Goal: Communication & Community: Answer question/provide support

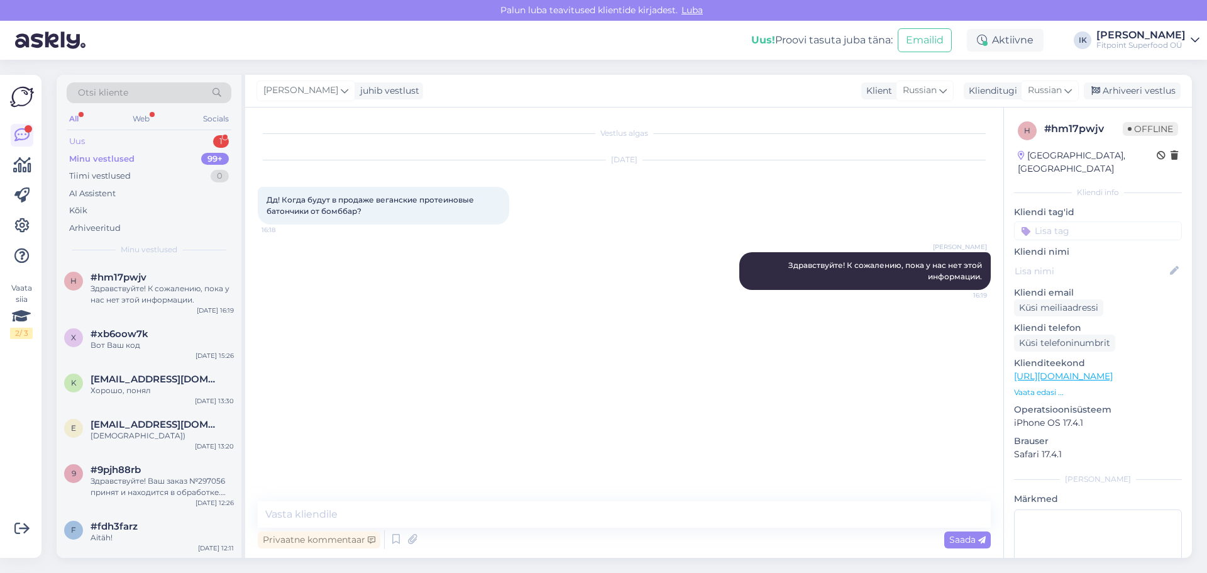
click at [192, 137] on div "Uus 1" at bounding box center [149, 142] width 165 height 18
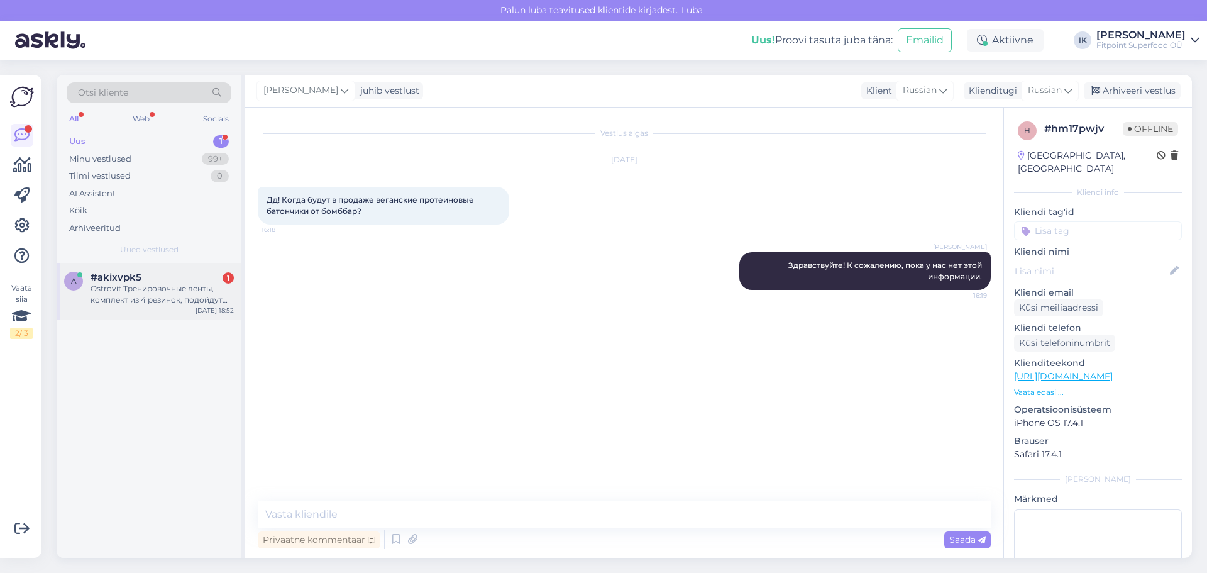
click at [203, 297] on div "Ostrovit Тренировочные ленты, комплект из 4 резинок, подойдут для подтягиваний?" at bounding box center [162, 294] width 143 height 23
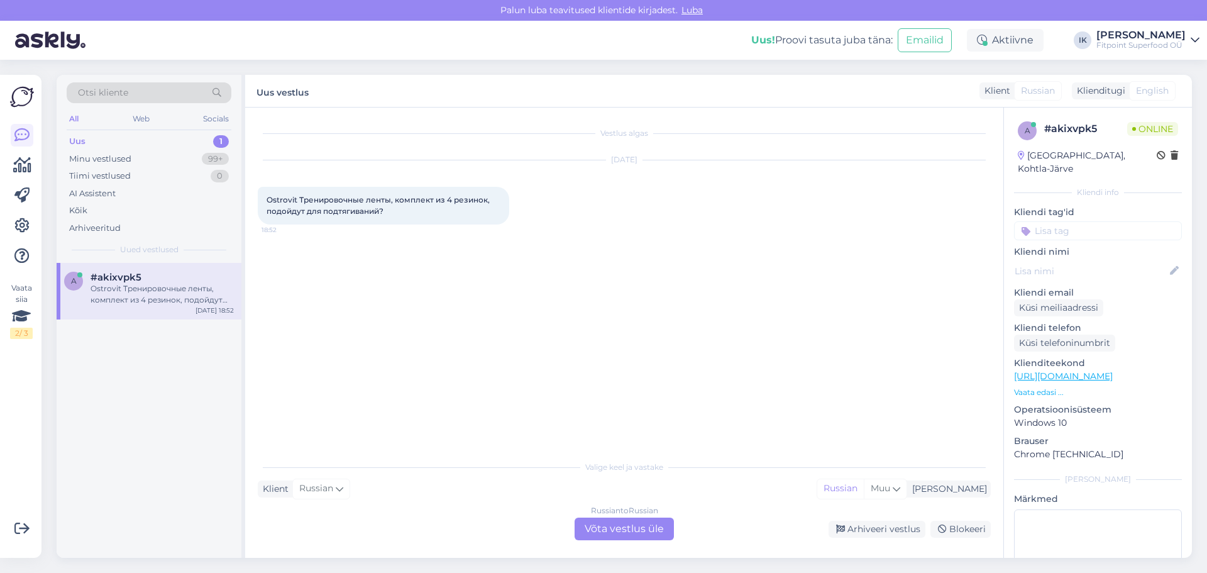
drag, startPoint x: 523, startPoint y: 341, endPoint x: 520, endPoint y: 334, distance: 7.6
click at [524, 341] on div "Vestlus algas [DATE] Ostrovit Тренировочные ленты, комплект из 4 резинок, подой…" at bounding box center [630, 281] width 744 height 322
click at [620, 527] on div "Russian to Russian Võta vestlus üle" at bounding box center [624, 528] width 99 height 23
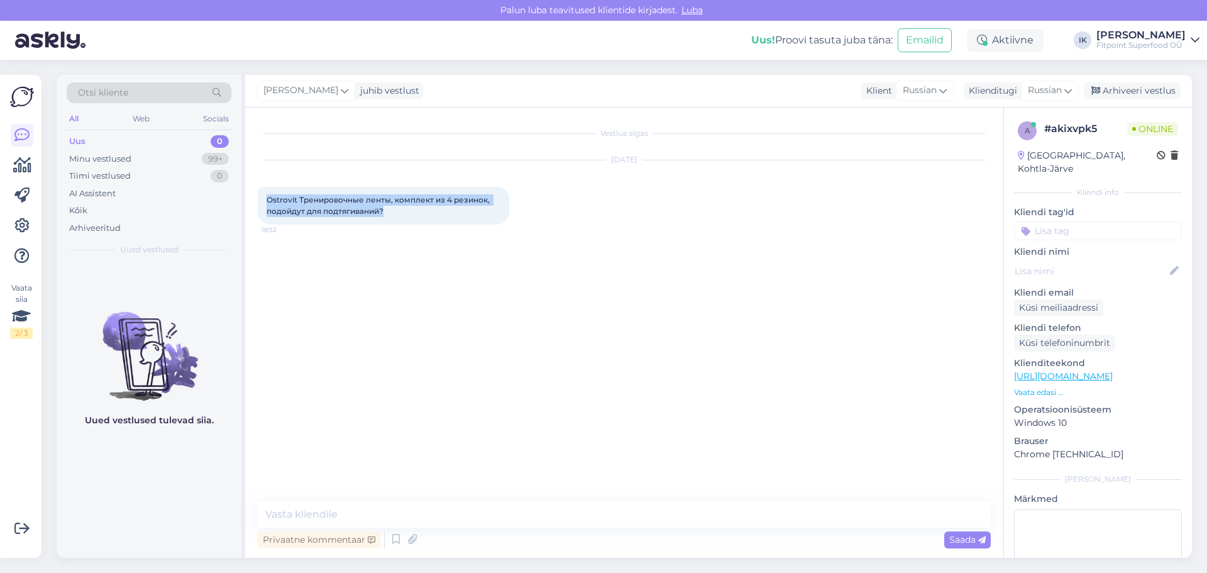
drag, startPoint x: 407, startPoint y: 211, endPoint x: 263, endPoint y: 195, distance: 144.2
click at [263, 195] on div "Ostrovit Тренировочные ленты, комплект из 4 резинок, подойдут для подтягиваний?…" at bounding box center [383, 206] width 251 height 38
copy span "Ostrovit Тренировочные ленты, комплект из 4 резинок, подойдут для подтягиваний?"
click at [392, 517] on textarea at bounding box center [624, 514] width 733 height 26
paste textarea "Здравствуйте! Эти ленты можно использовать для подтягиваний, но нужно учитывать…"
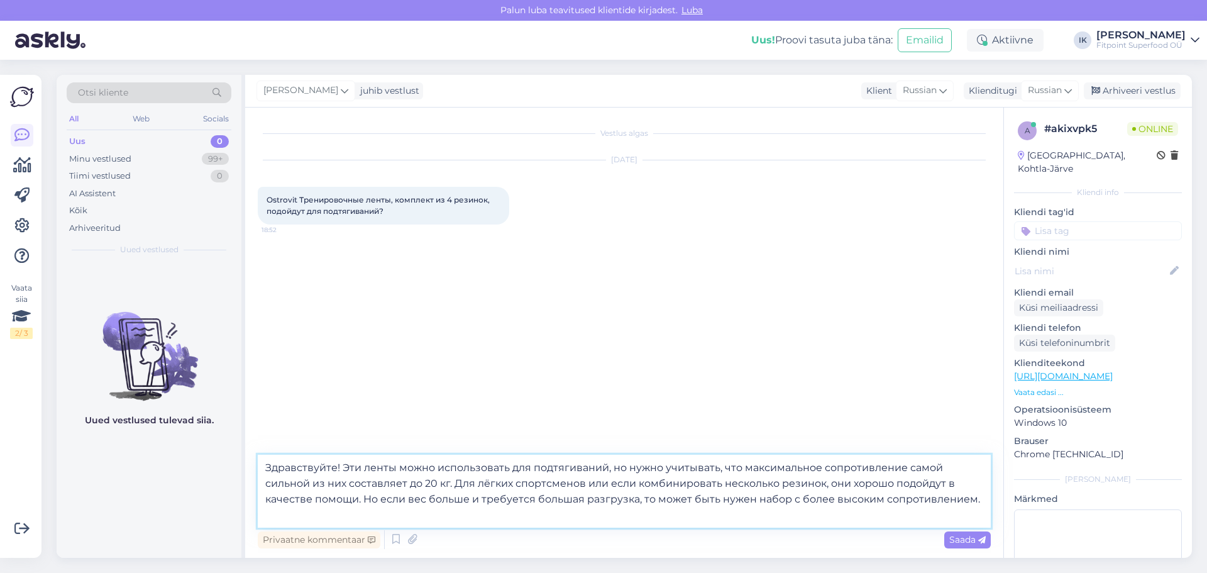
click at [744, 511] on textarea "Здравствуйте! Эти ленты можно использовать для подтягиваний, но нужно учитывать…" at bounding box center [624, 490] width 733 height 73
click at [786, 524] on textarea "Здравствуйте! Эти ленты можно использовать для подтягиваний, но нужно учитывать…" at bounding box center [624, 490] width 733 height 73
click at [846, 524] on textarea "Здравствуйте! Эти ленты можно использовать для подтягиваний, но нужно учитывать…" at bounding box center [624, 490] width 733 height 73
type textarea "Здравствуйте! Эти ленты можно использовать для подтягиваний, но нужно учитывать…"
click at [977, 531] on div "Saada" at bounding box center [967, 539] width 47 height 17
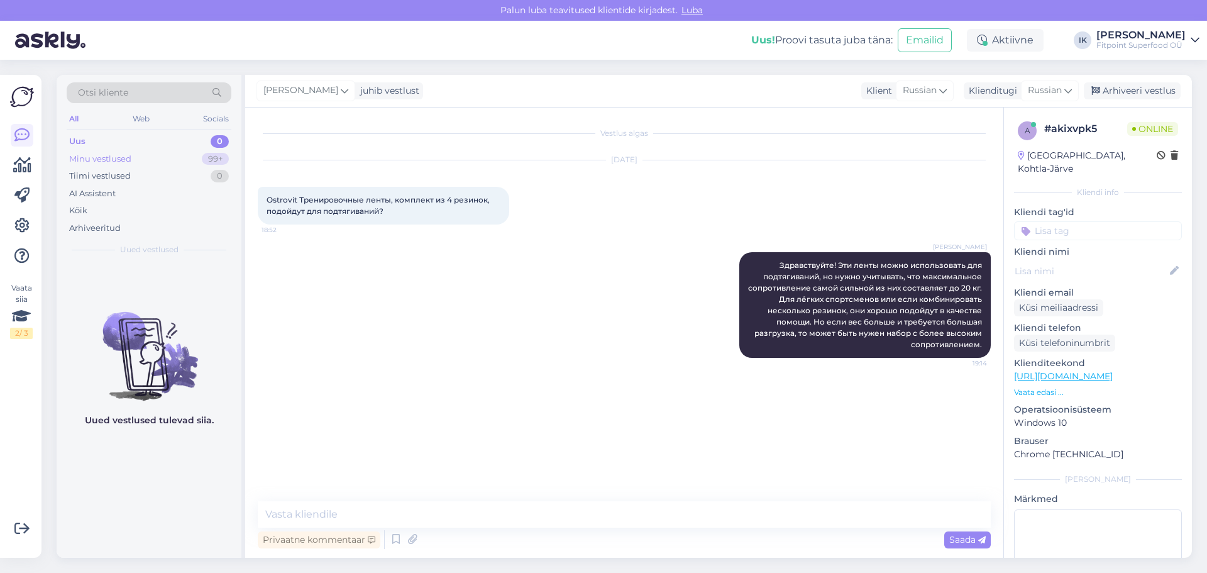
click at [173, 159] on div "Minu vestlused 99+" at bounding box center [149, 159] width 165 height 18
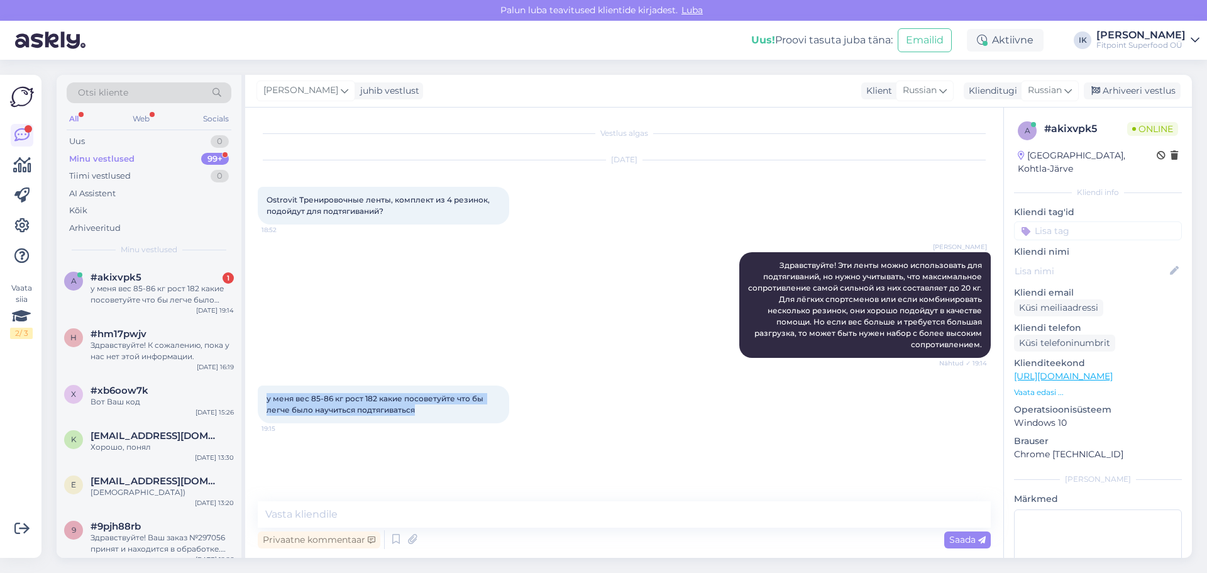
drag, startPoint x: 439, startPoint y: 404, endPoint x: 254, endPoint y: 394, distance: 185.1
click at [254, 394] on div "Vestlus algas [DATE] Ostrovit Тренировочные ленты, комплект из 4 резинок, подой…" at bounding box center [624, 332] width 758 height 450
copy span "у меня вес 85-86 кг рост 182 какие посоветуйте что бы легче было научиться подт…"
click at [337, 514] on textarea at bounding box center [624, 514] width 733 height 26
paste textarea "При таком весе обычно комфортно начинать с ленты, которая снимает хотя бы 30–40…"
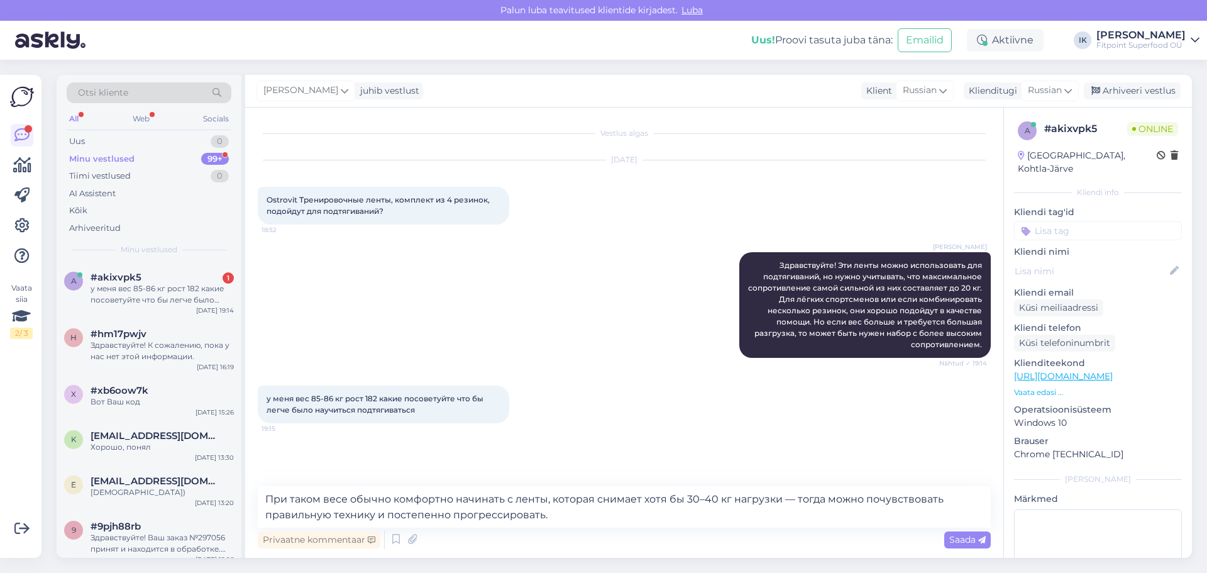
drag, startPoint x: 700, startPoint y: 376, endPoint x: 1008, endPoint y: 385, distance: 308.8
click at [700, 376] on div "у меня вес 85-86 кг рост 182 какие посоветуйте что бы легче было научиться подт…" at bounding box center [624, 403] width 733 height 65
click at [1050, 370] on link "[URL][DOMAIN_NAME]" at bounding box center [1063, 375] width 99 height 11
click at [598, 521] on textarea "При таком весе обычно комфортно начинать с ленты, которая снимает хотя бы 30–40…" at bounding box center [624, 506] width 733 height 41
paste textarea "Power System Cross Band – уровень 3 (15–40 кг) Универсальная резинка-петля с со…"
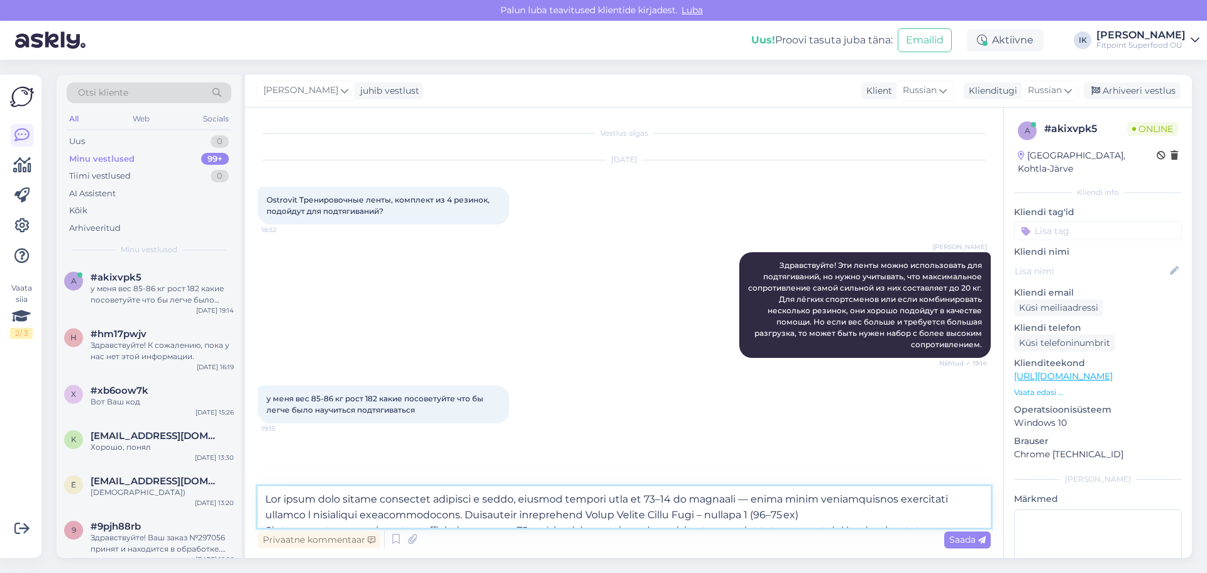
scroll to position [189, 0]
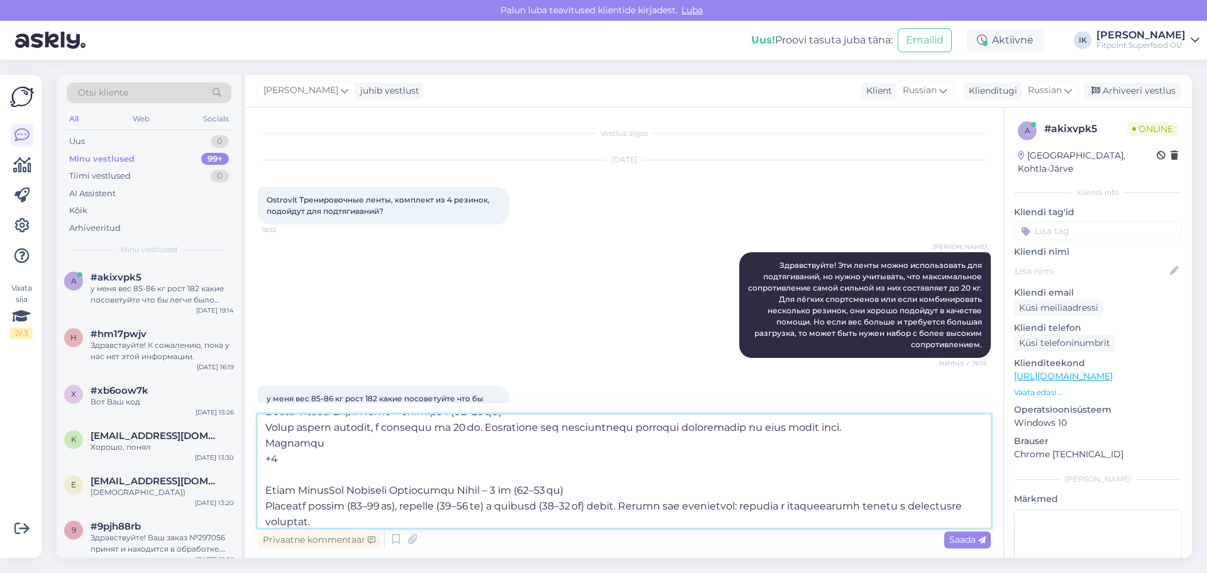
drag, startPoint x: 285, startPoint y: 467, endPoint x: 250, endPoint y: 448, distance: 40.2
click at [250, 448] on div "Vestlus algas [DATE] Ostrovit Тренировочные ленты, комплект из 4 резинок, подой…" at bounding box center [624, 332] width 758 height 450
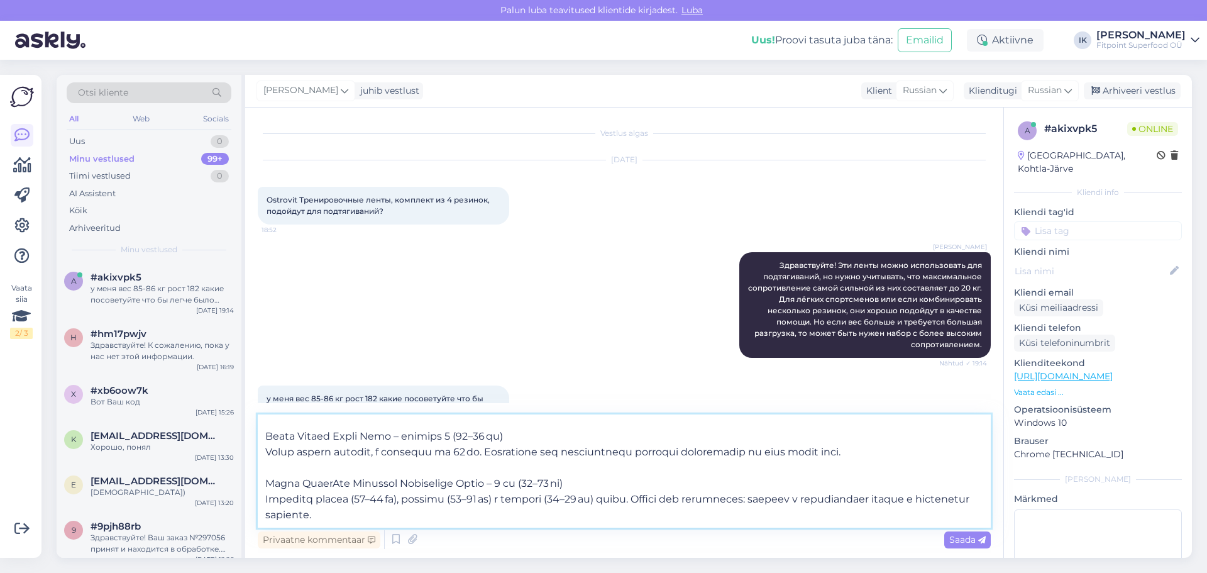
scroll to position [164, 0]
click at [317, 464] on textarea at bounding box center [624, 470] width 733 height 113
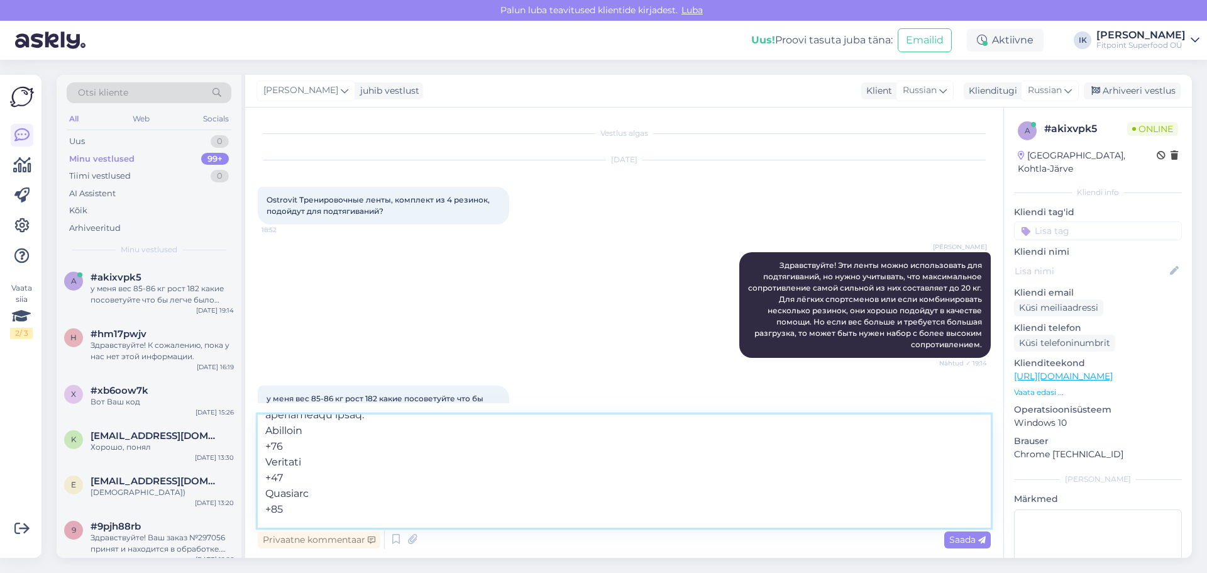
scroll to position [0, 0]
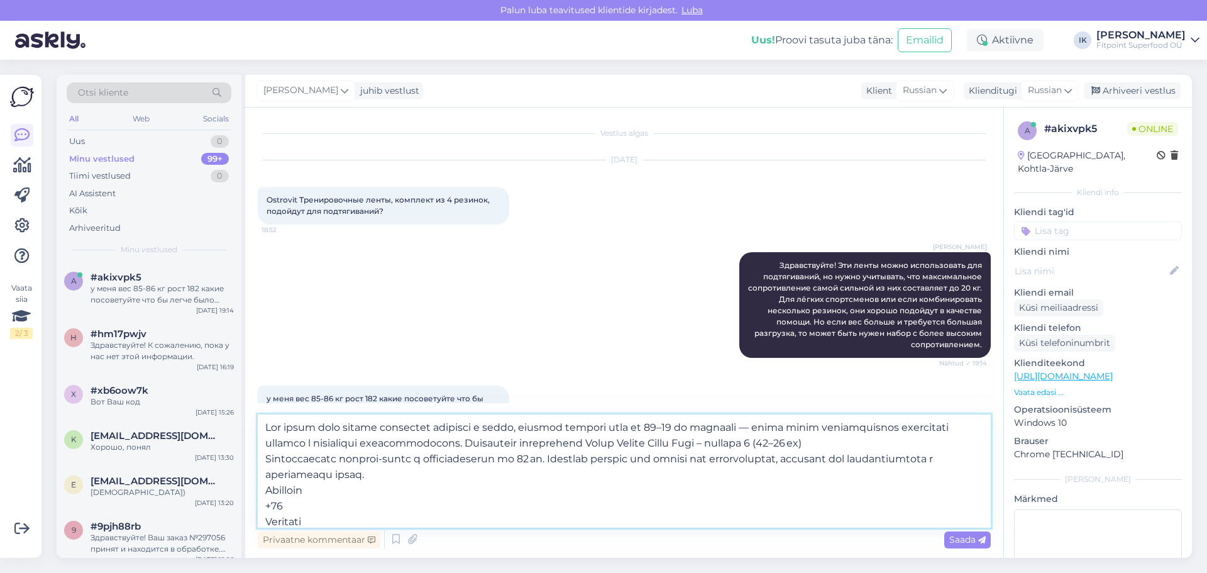
drag, startPoint x: 336, startPoint y: 481, endPoint x: 264, endPoint y: 490, distance: 72.8
click at [264, 490] on textarea at bounding box center [624, 470] width 733 height 113
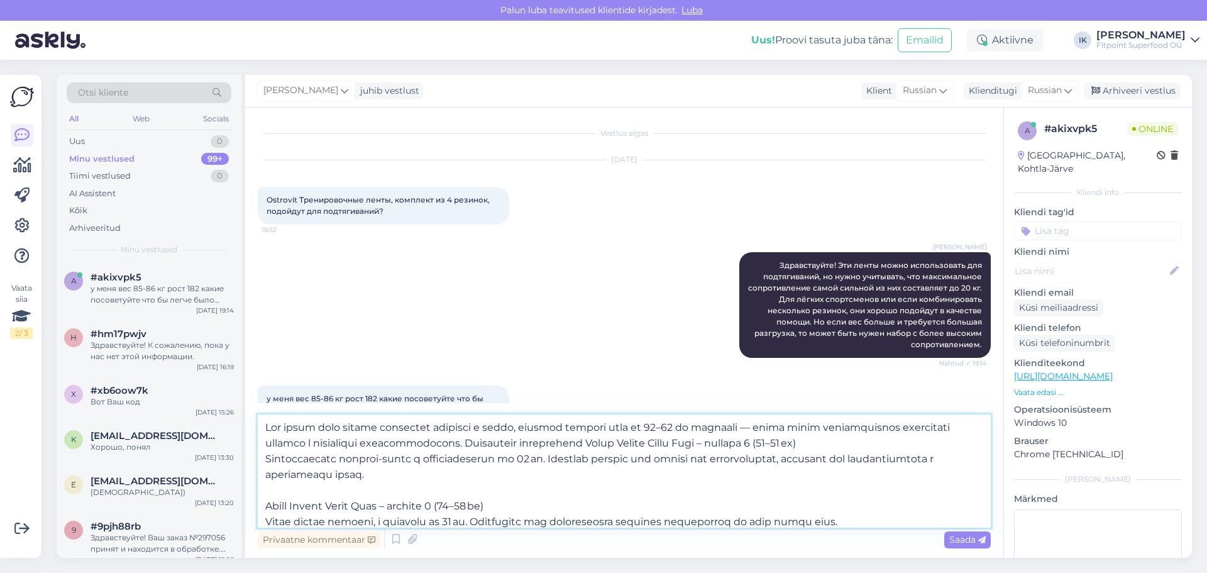
click at [686, 443] on textarea at bounding box center [624, 470] width 733 height 113
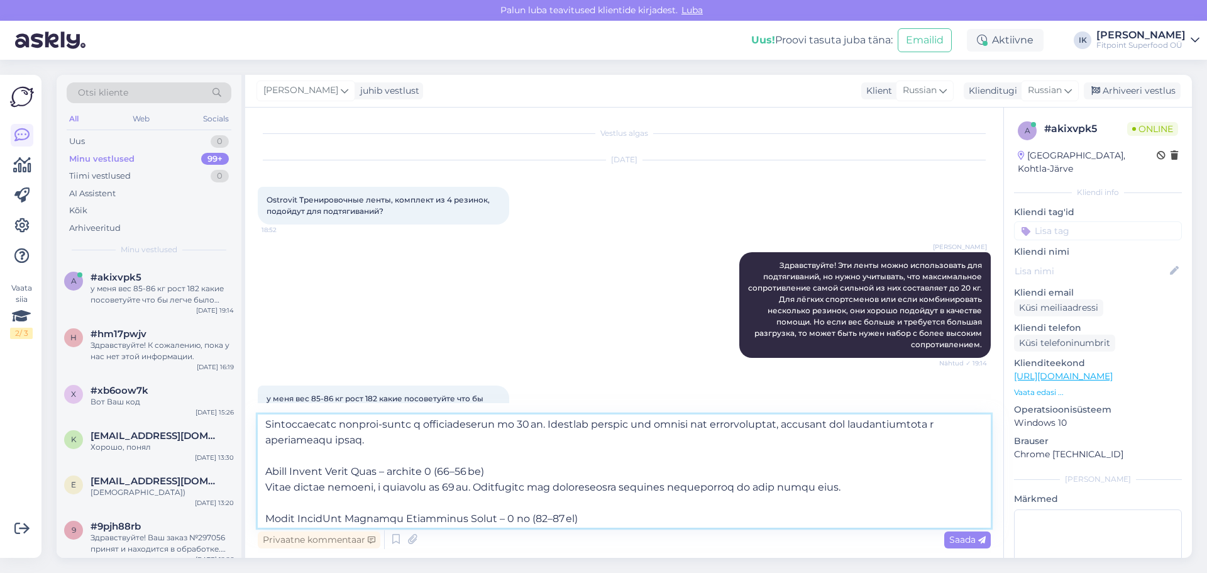
scroll to position [70, 0]
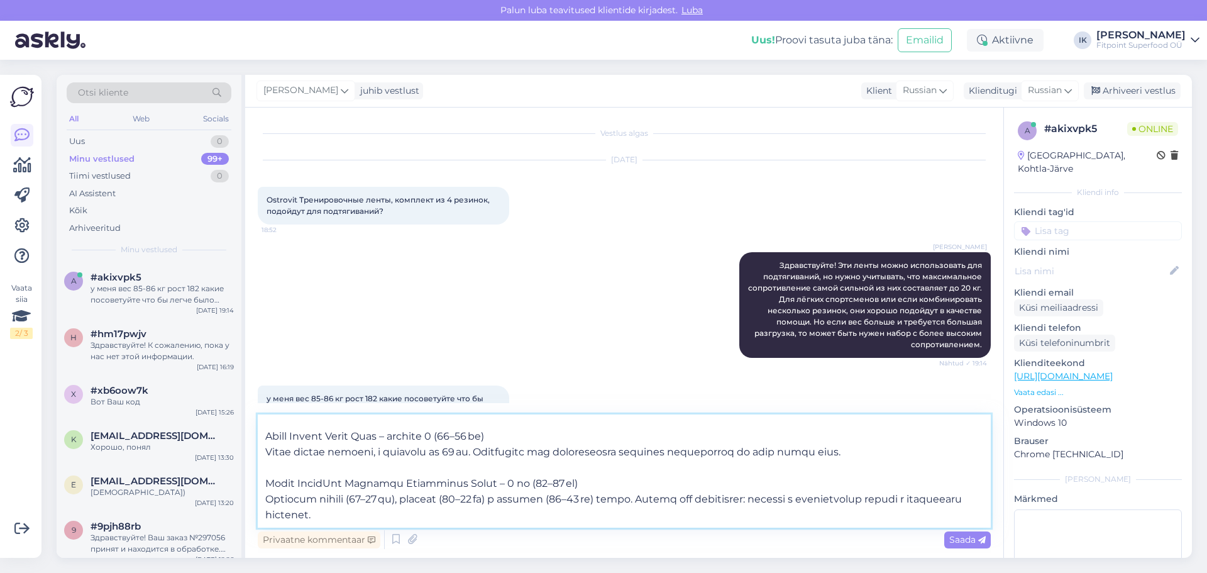
click at [524, 464] on textarea at bounding box center [624, 470] width 733 height 113
click at [578, 482] on textarea at bounding box center [624, 470] width 733 height 113
type textarea "Lor ipsum dolo sitame consectet adipisci e seddo, eiusmod tempori utla et 48–22…"
click at [959, 538] on span "Saada" at bounding box center [967, 539] width 36 height 11
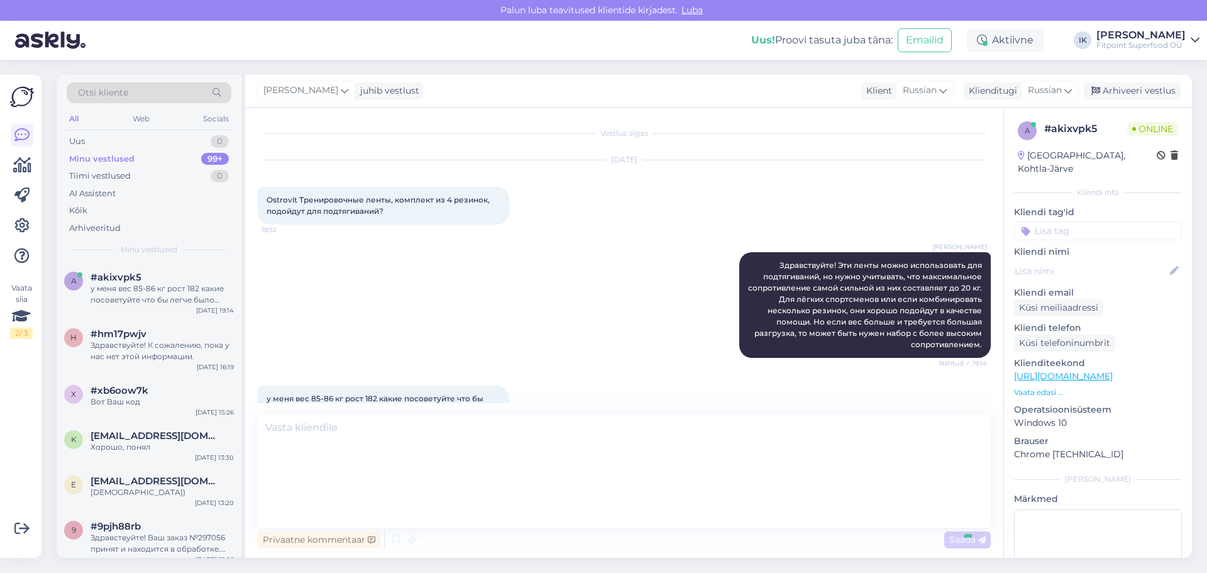
scroll to position [0, 0]
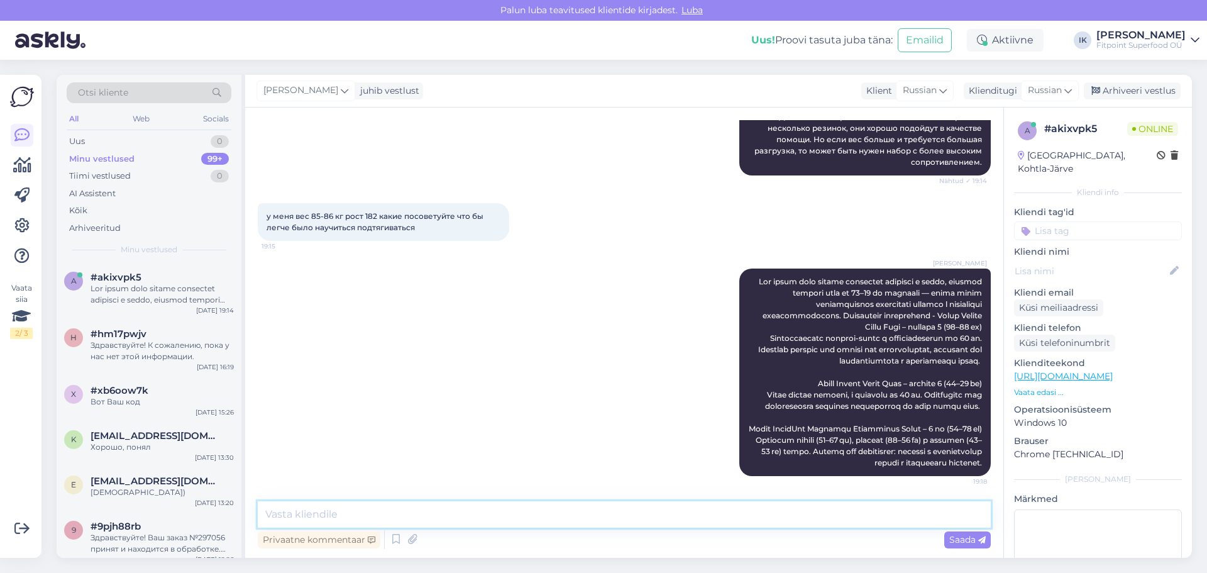
click at [724, 517] on textarea at bounding box center [624, 514] width 733 height 26
type textarea "Сейчас скину ссылки на все эти товары"
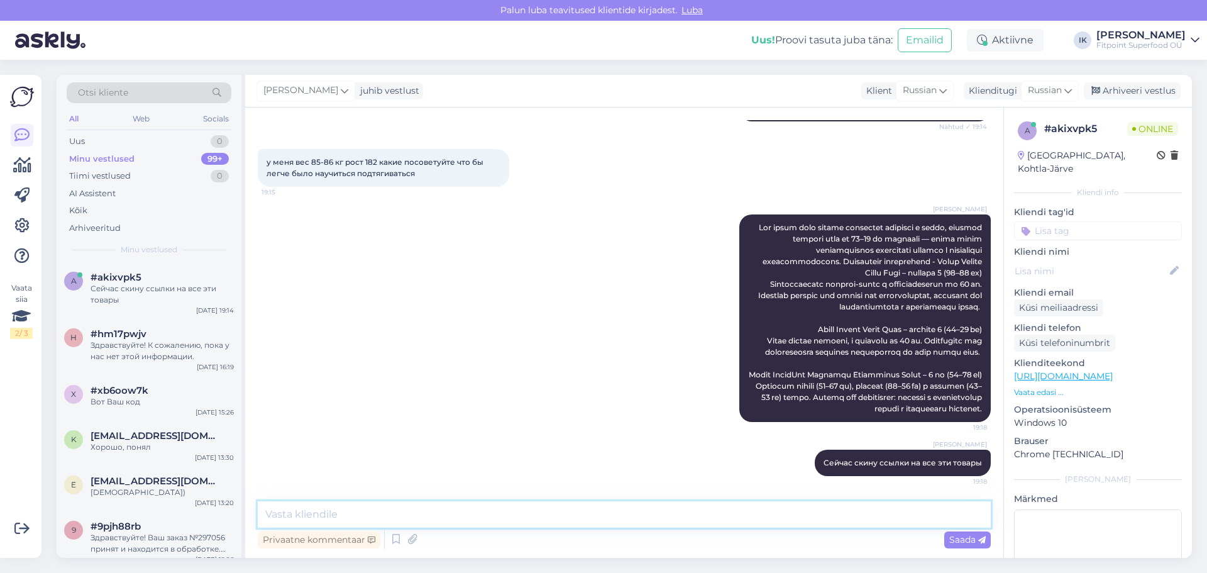
click at [715, 519] on textarea at bounding box center [624, 514] width 733 height 26
paste textarea "[URL][DOMAIN_NAME]"
type textarea "[URL][DOMAIN_NAME]"
click at [960, 542] on span "Saada" at bounding box center [967, 539] width 36 height 11
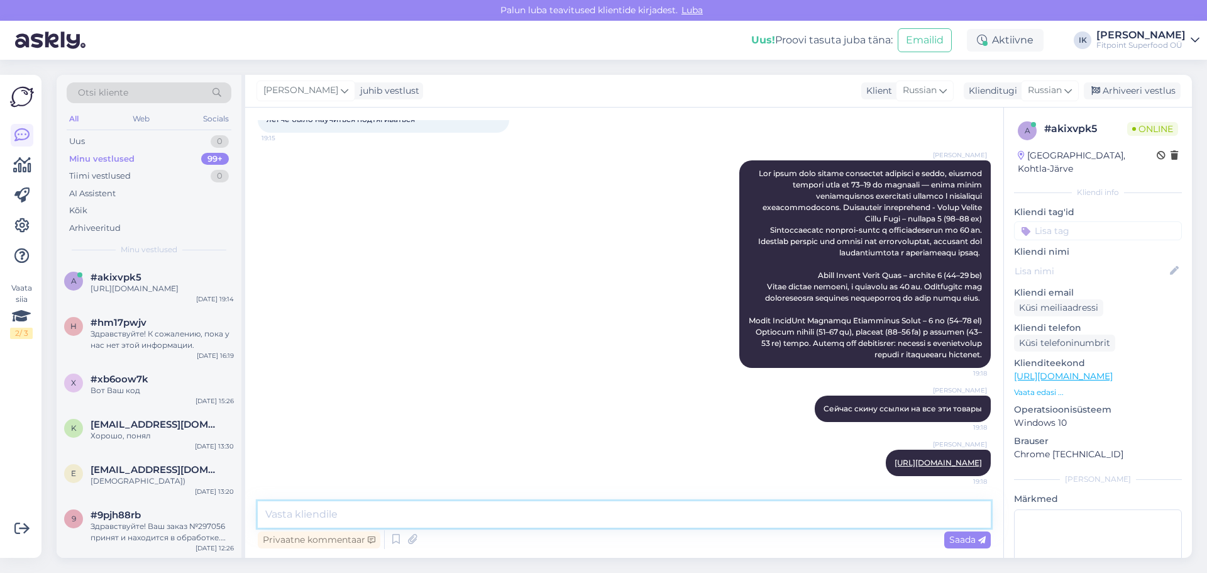
click at [861, 511] on textarea at bounding box center [624, 514] width 733 height 26
paste textarea "[URL][DOMAIN_NAME]"
type textarea "[URL][DOMAIN_NAME]"
click at [953, 537] on span "Saada" at bounding box center [967, 539] width 36 height 11
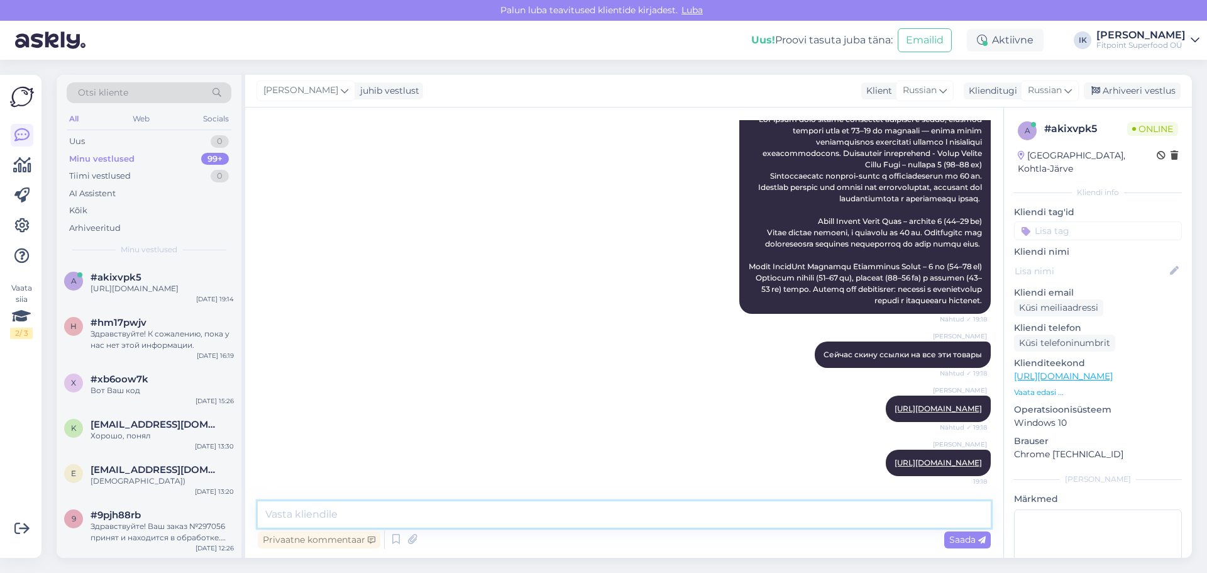
click at [659, 519] on textarea at bounding box center [624, 514] width 733 height 26
paste textarea "[URL][DOMAIN_NAME]"
type textarea "[URL][DOMAIN_NAME]"
click at [977, 538] on span "Saada" at bounding box center [967, 539] width 36 height 11
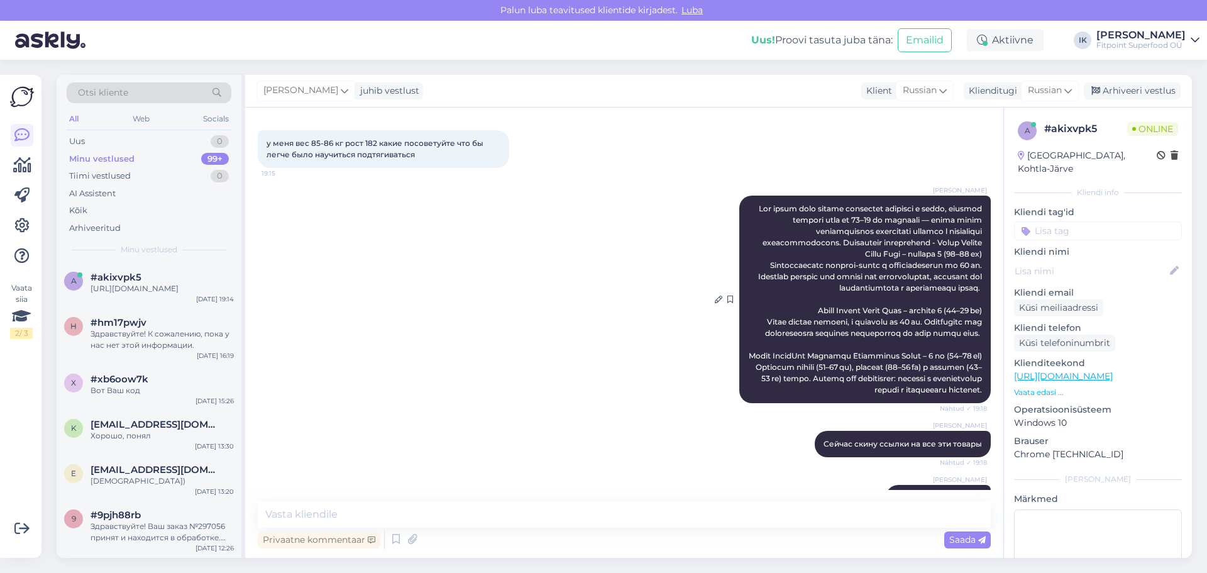
scroll to position [318, 0]
